Goal: Subscribe to service/newsletter

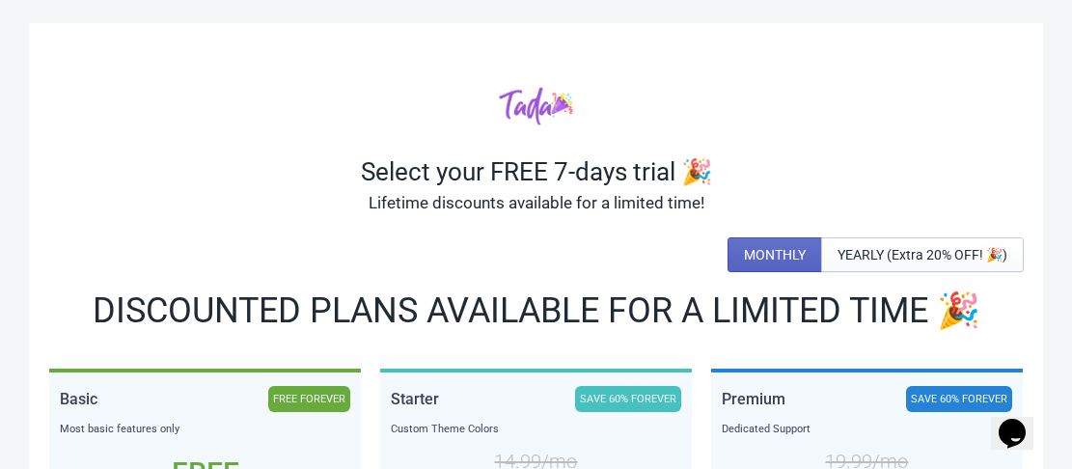
scroll to position [290, 0]
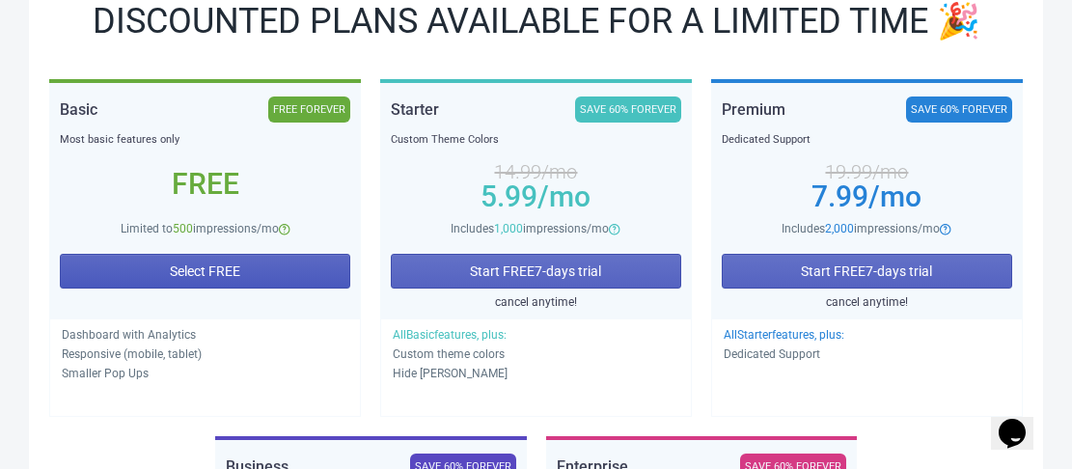
click at [305, 261] on button "Select FREE" at bounding box center [205, 271] width 291 height 35
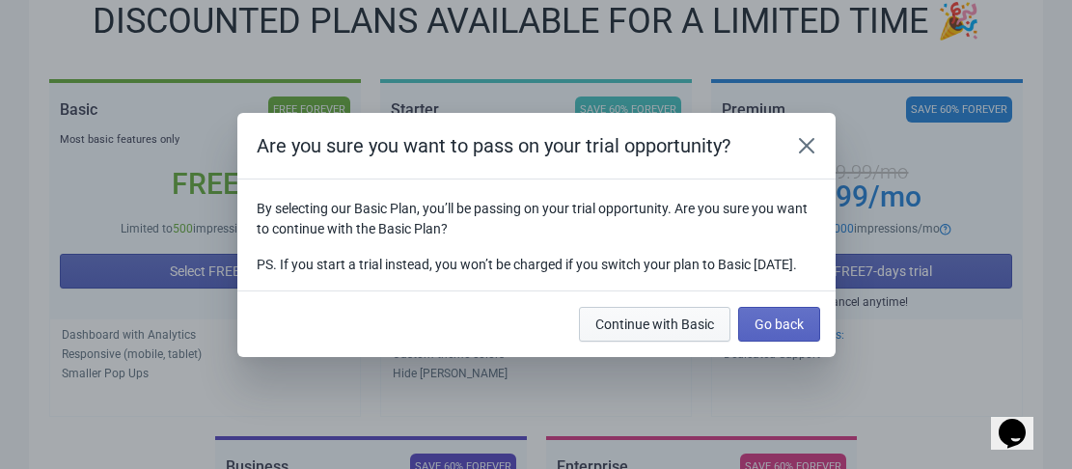
click at [620, 327] on span "Continue with Basic" at bounding box center [655, 324] width 119 height 15
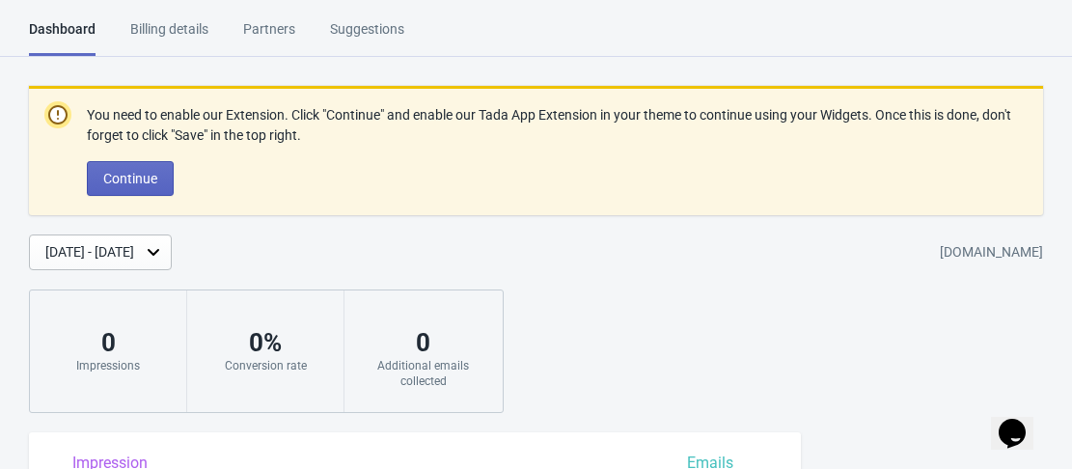
click at [156, 43] on div "Billing details" at bounding box center [169, 36] width 78 height 34
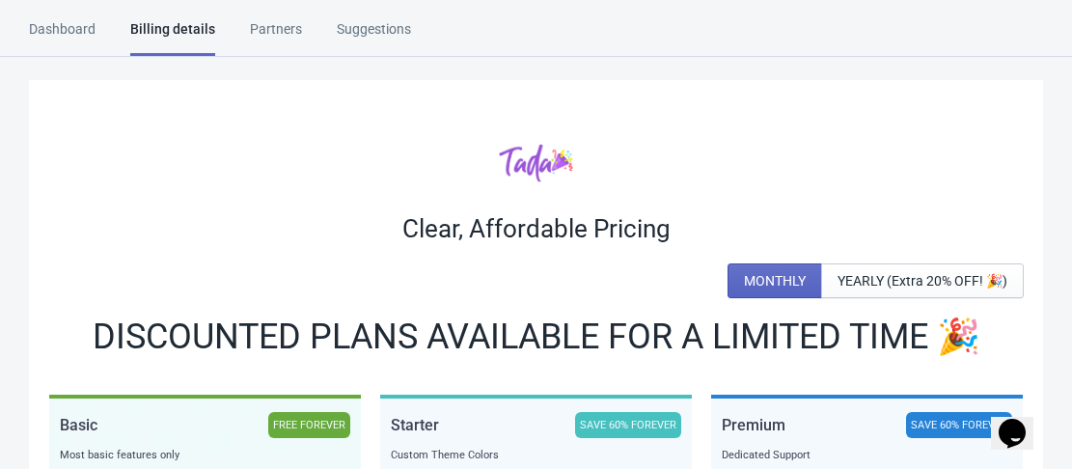
click at [165, 21] on div "Billing details" at bounding box center [172, 37] width 85 height 37
click at [298, 35] on div "Dashboard Billing details Partners Suggestions" at bounding box center [237, 37] width 417 height 37
click at [285, 23] on div "Partners" at bounding box center [276, 36] width 52 height 34
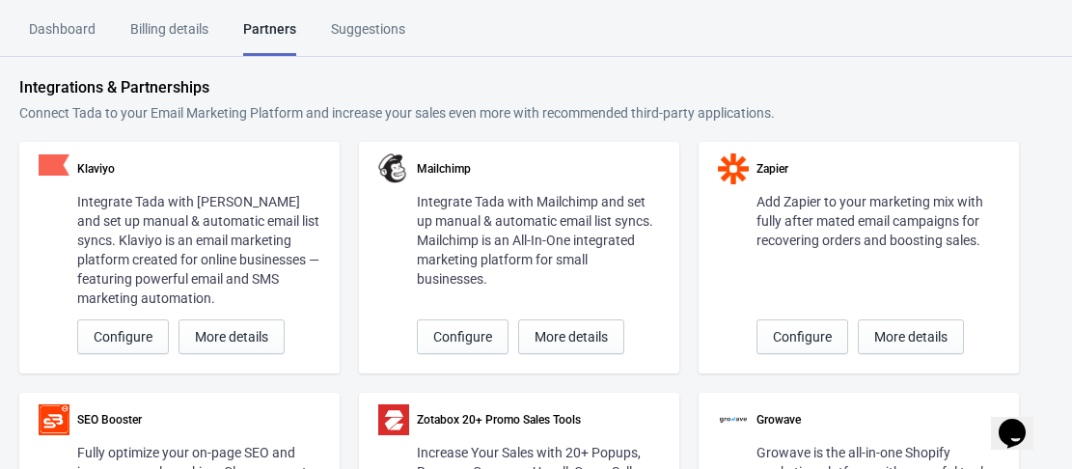
click at [363, 25] on div "Suggestions" at bounding box center [368, 36] width 74 height 34
